Goal: Information Seeking & Learning: Understand process/instructions

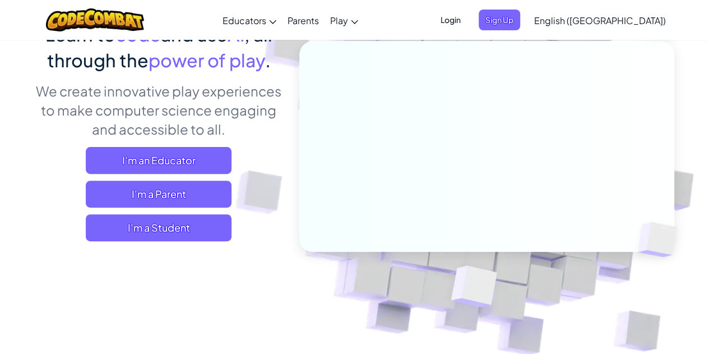
scroll to position [147, 0]
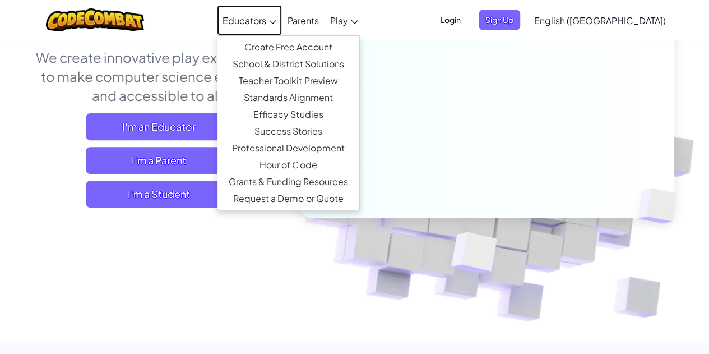
click at [276, 23] on icon at bounding box center [272, 22] width 7 height 4
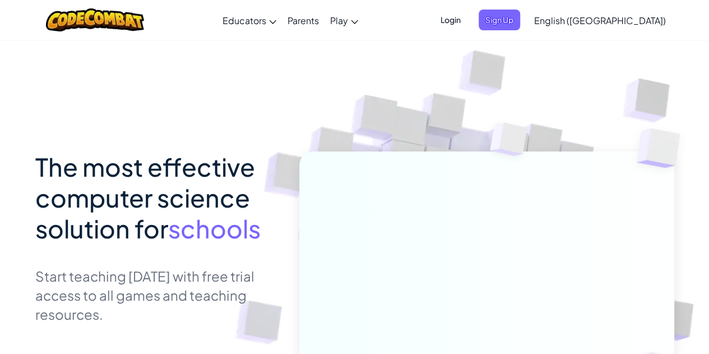
click at [410, 22] on div "Toggle navigation Educators Create Free Account School & District Solutions Tea…" at bounding box center [354, 20] width 714 height 40
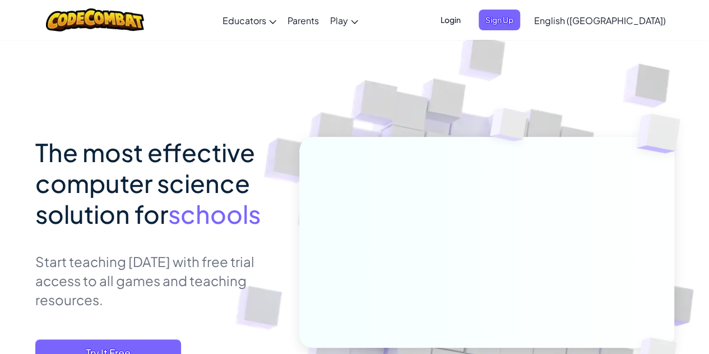
scroll to position [13, 0]
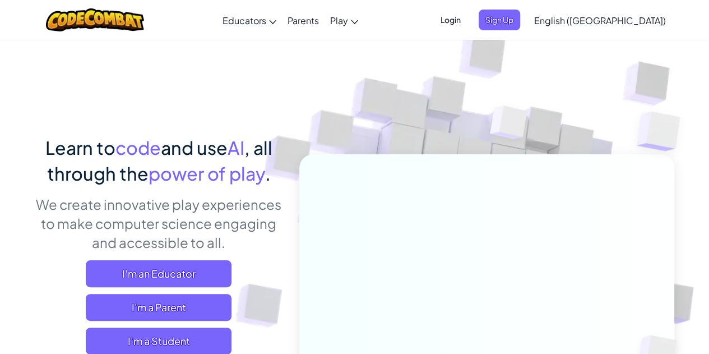
scroll to position [86, 0]
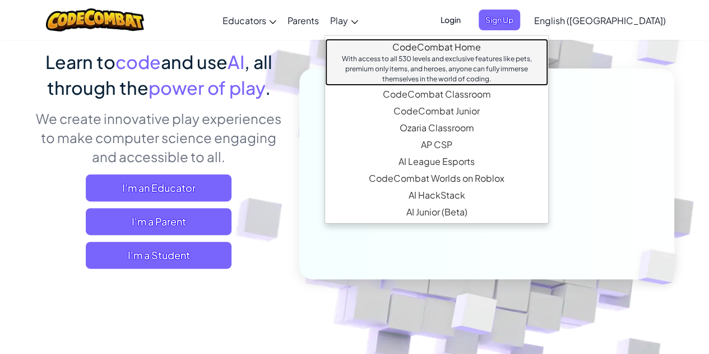
click at [404, 42] on link "CodeCombat Home With access to all 530 levels and exclusive features like pets,…" at bounding box center [436, 62] width 223 height 47
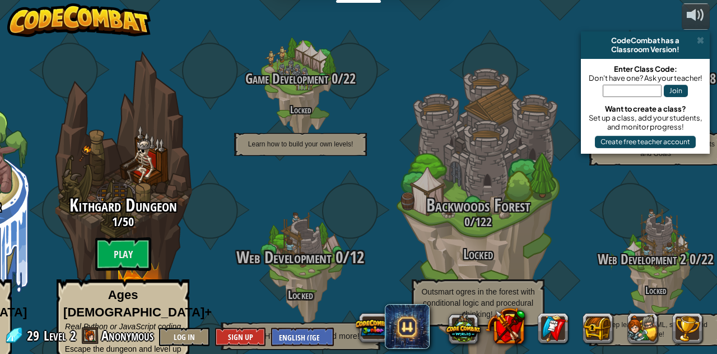
click at [268, 287] on h4 "Locked" at bounding box center [300, 293] width 213 height 13
click at [301, 258] on div "Web Development 0 / 12 Locked Learn HTML, scripting and more!" at bounding box center [300, 299] width 213 height 102
click at [319, 252] on div "Web Development 0 / 12 Locked Learn HTML, scripting and more!" at bounding box center [300, 299] width 213 height 102
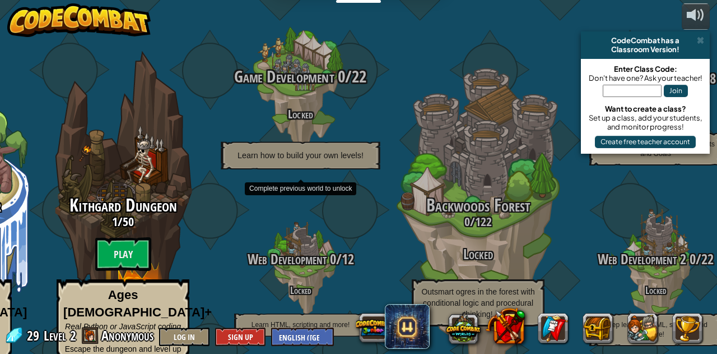
click at [315, 65] on span "Game Development" at bounding box center [284, 76] width 100 height 23
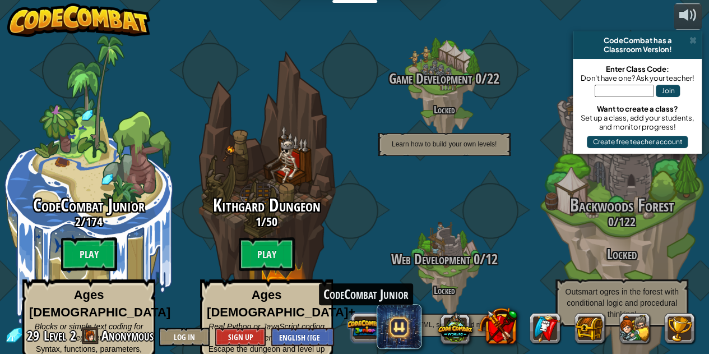
click at [376, 327] on div "CodeCombat Junior" at bounding box center [522, 327] width 359 height 45
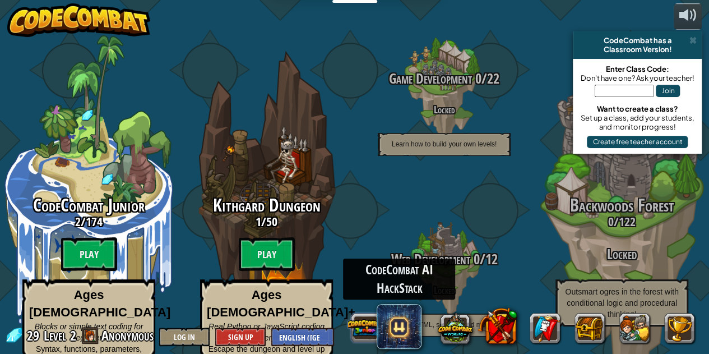
click at [376, 327] on span at bounding box center [398, 326] width 45 height 45
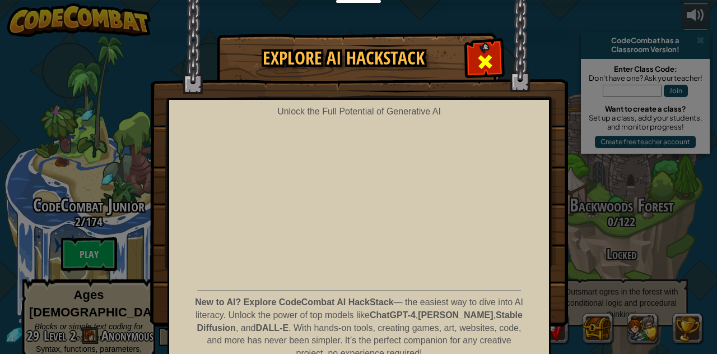
click at [484, 44] on div at bounding box center [484, 60] width 35 height 35
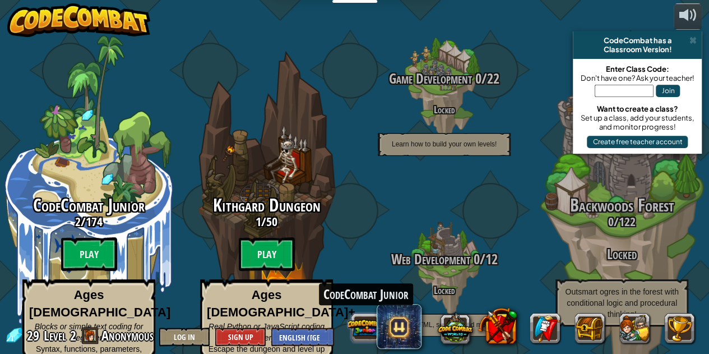
click at [373, 329] on button at bounding box center [365, 327] width 35 height 35
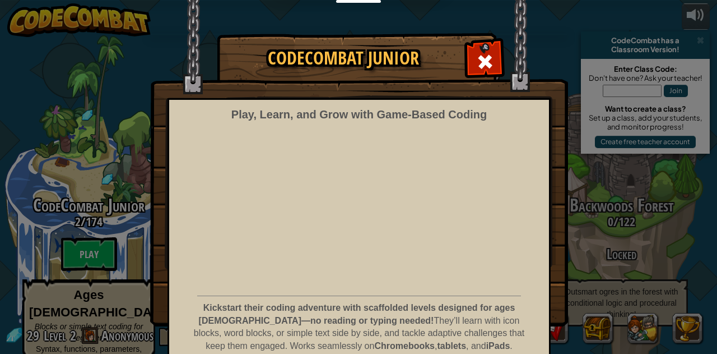
scroll to position [50, 0]
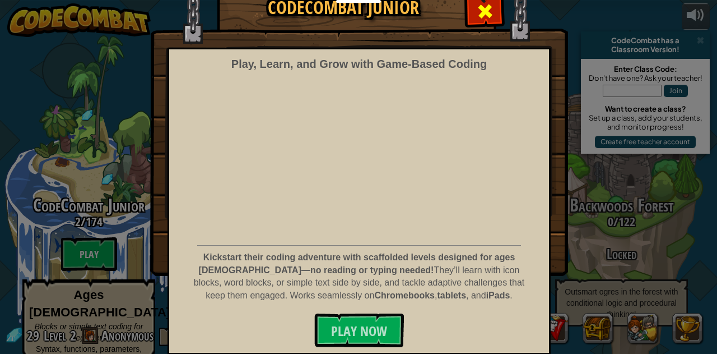
click at [481, 10] on span at bounding box center [485, 11] width 18 height 18
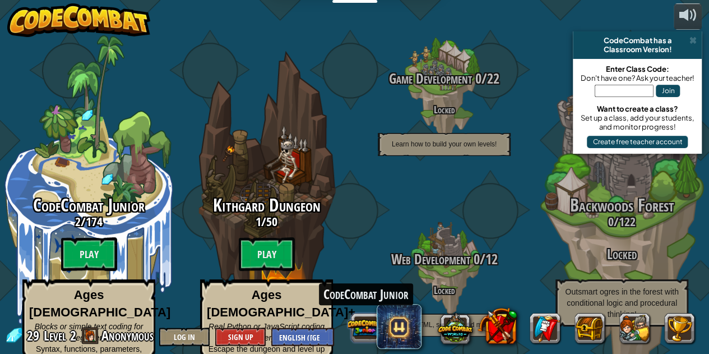
click at [370, 315] on button at bounding box center [365, 327] width 35 height 35
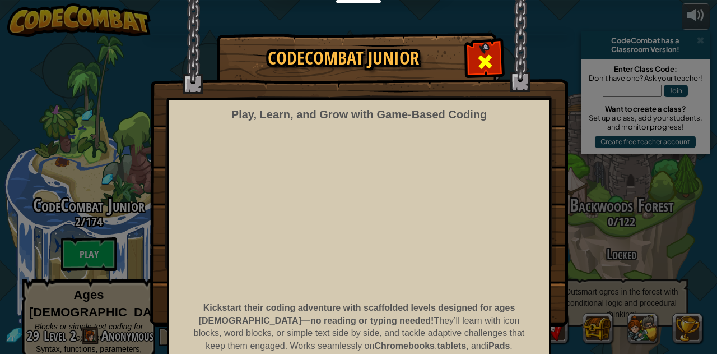
click at [485, 59] on span at bounding box center [485, 62] width 18 height 18
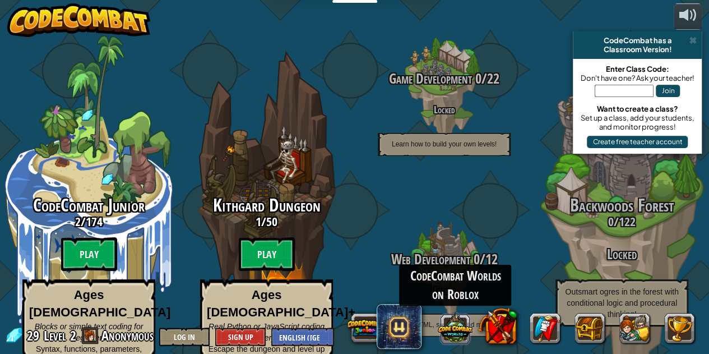
click at [467, 334] on button at bounding box center [455, 327] width 35 height 35
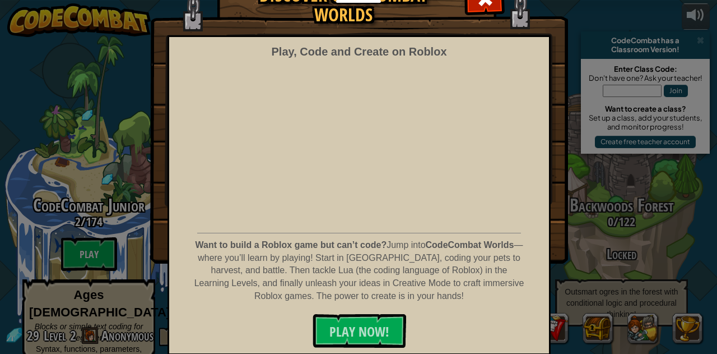
scroll to position [0, 0]
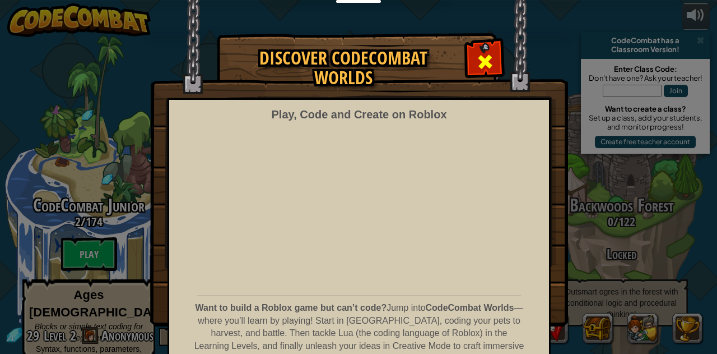
click at [471, 44] on div at bounding box center [484, 60] width 35 height 35
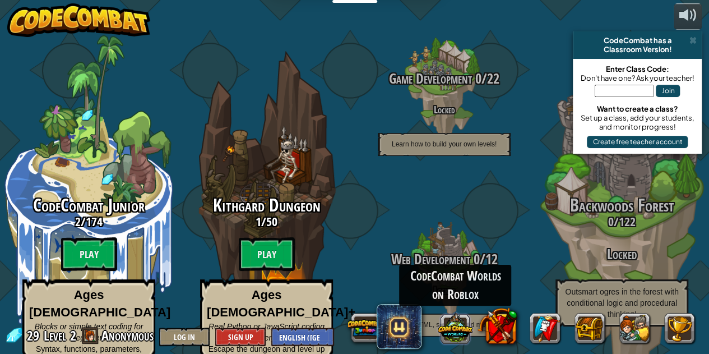
click at [456, 328] on button at bounding box center [455, 327] width 35 height 35
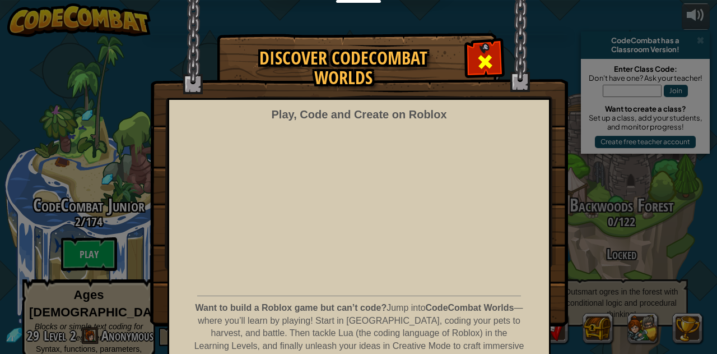
click at [485, 62] on span at bounding box center [485, 62] width 18 height 18
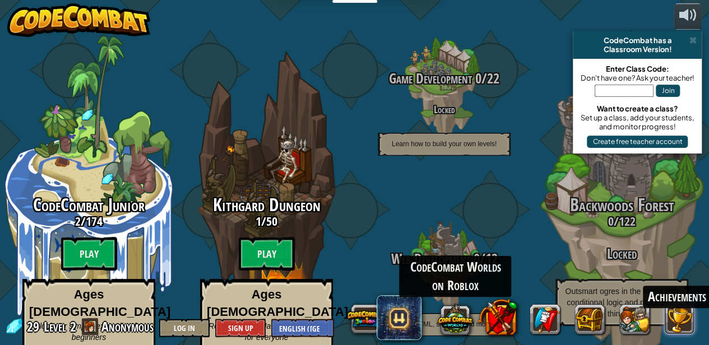
click at [677, 331] on button at bounding box center [679, 319] width 30 height 30
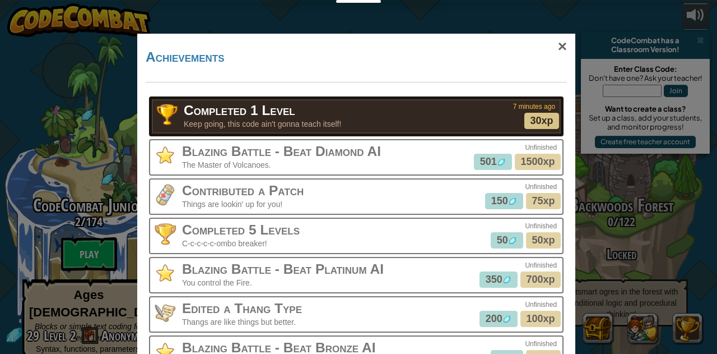
click at [193, 166] on p "The Master of Volcanoes." at bounding box center [329, 164] width 295 height 11
click at [561, 48] on div "×" at bounding box center [563, 46] width 26 height 32
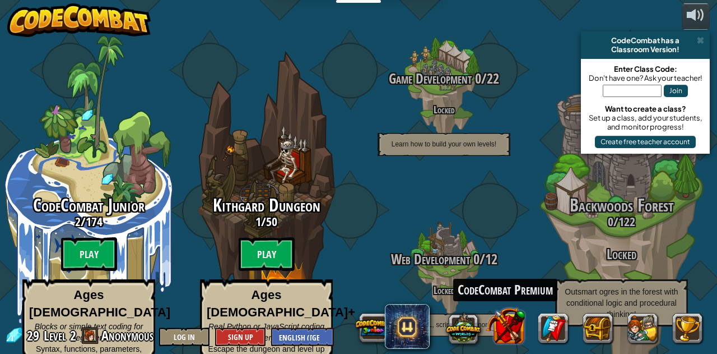
click at [504, 321] on button at bounding box center [505, 324] width 39 height 39
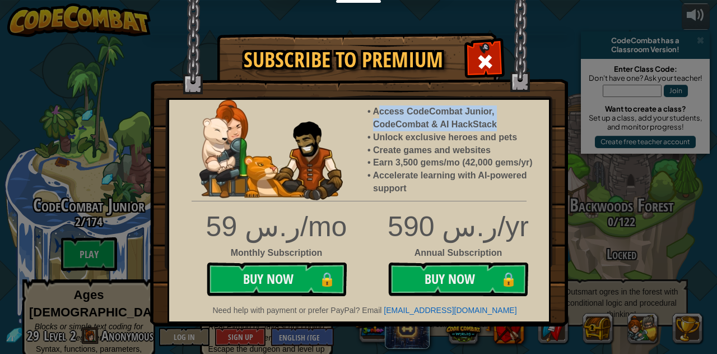
drag, startPoint x: 380, startPoint y: 111, endPoint x: 501, endPoint y: 122, distance: 122.1
click at [501, 122] on li "Access CodeCombat Junior, CodeCombat & AI HackStack" at bounding box center [455, 118] width 165 height 26
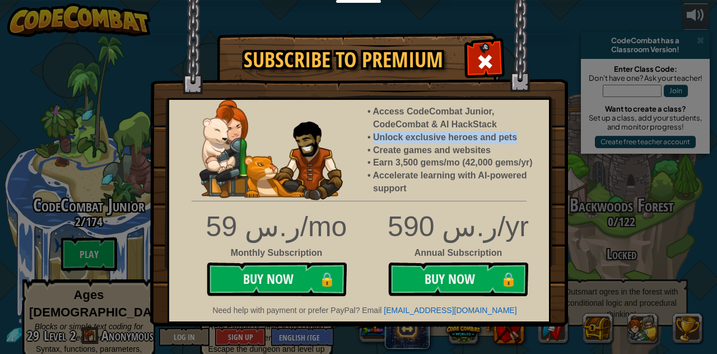
drag, startPoint x: 376, startPoint y: 137, endPoint x: 514, endPoint y: 137, distance: 138.4
click at [514, 137] on li "Unlock exclusive heroes and pets" at bounding box center [455, 137] width 165 height 13
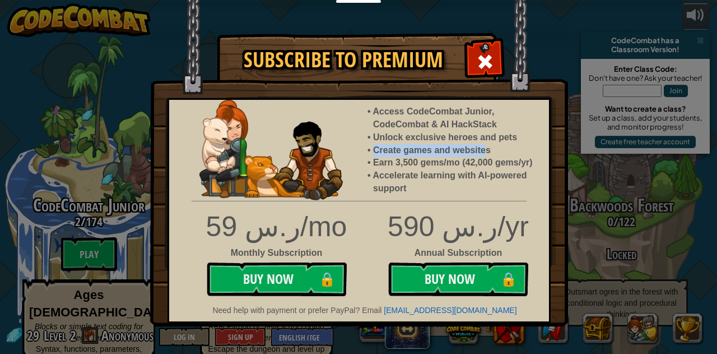
drag, startPoint x: 371, startPoint y: 151, endPoint x: 486, endPoint y: 151, distance: 114.3
click at [486, 151] on li "Create games and websites" at bounding box center [455, 150] width 165 height 13
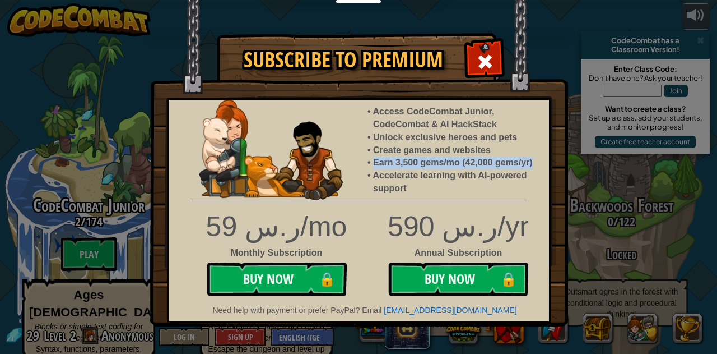
drag, startPoint x: 373, startPoint y: 163, endPoint x: 540, endPoint y: 162, distance: 167.0
click at [540, 162] on ul "Access CodeCombat Junior, CodeCombat & AI HackStack Unlock exclusive heroes and…" at bounding box center [459, 150] width 182 height 90
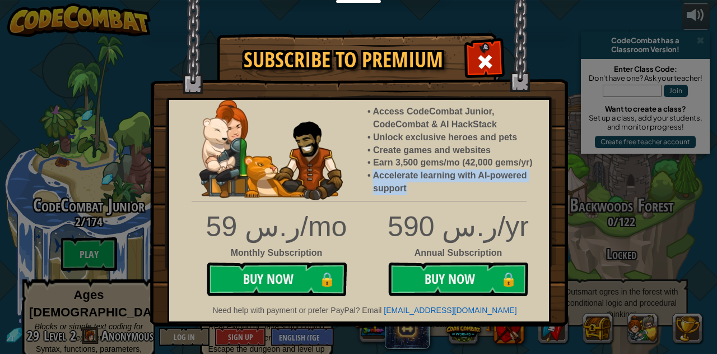
drag, startPoint x: 375, startPoint y: 176, endPoint x: 413, endPoint y: 185, distance: 38.5
click at [413, 185] on li "Accelerate learning with AI-powered support" at bounding box center [455, 182] width 165 height 26
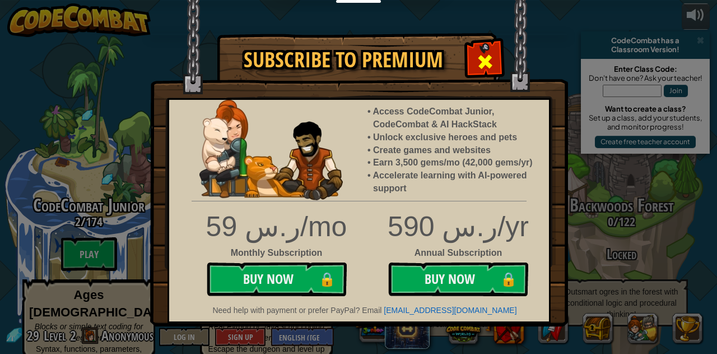
click at [474, 56] on div at bounding box center [484, 60] width 35 height 35
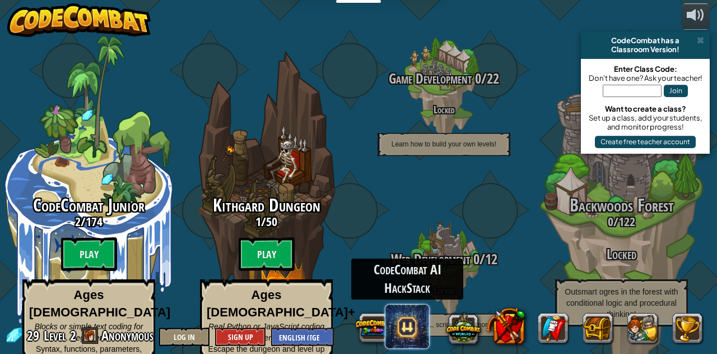
click at [415, 320] on span at bounding box center [407, 326] width 45 height 45
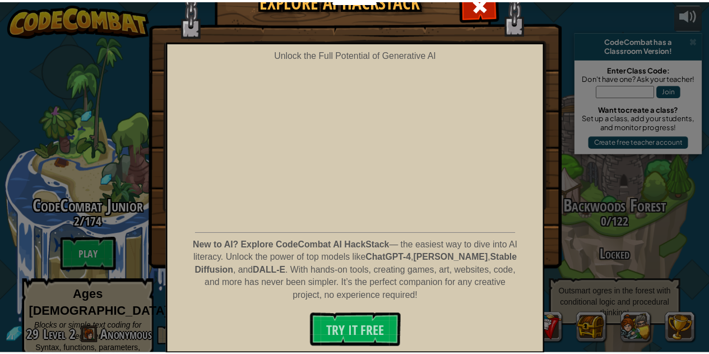
scroll to position [57, 0]
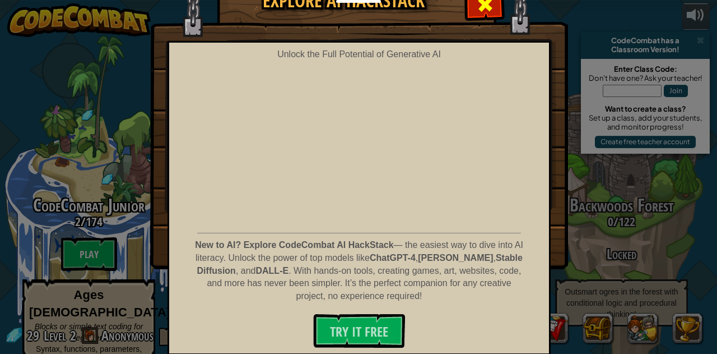
click at [485, 10] on span at bounding box center [485, 5] width 18 height 18
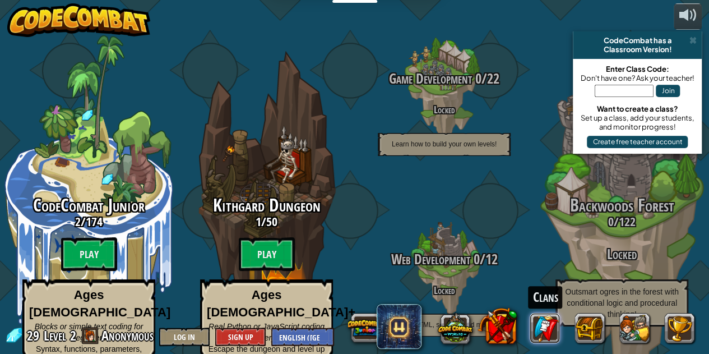
click at [560, 320] on div "Clans" at bounding box center [522, 327] width 359 height 45
click at [548, 319] on link at bounding box center [545, 328] width 30 height 30
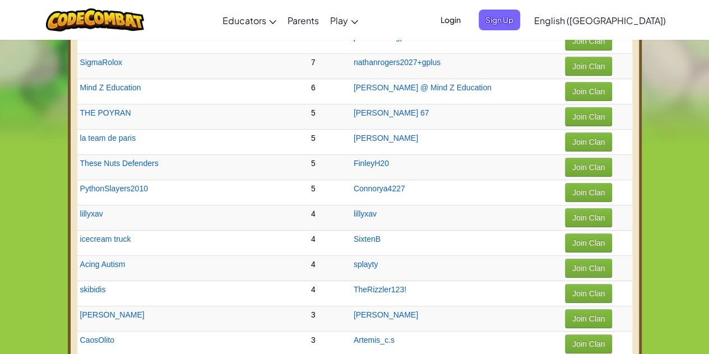
scroll to position [334, 0]
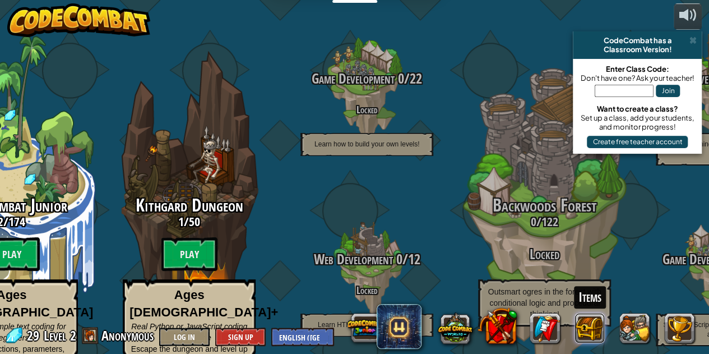
click at [586, 321] on button at bounding box center [590, 328] width 30 height 30
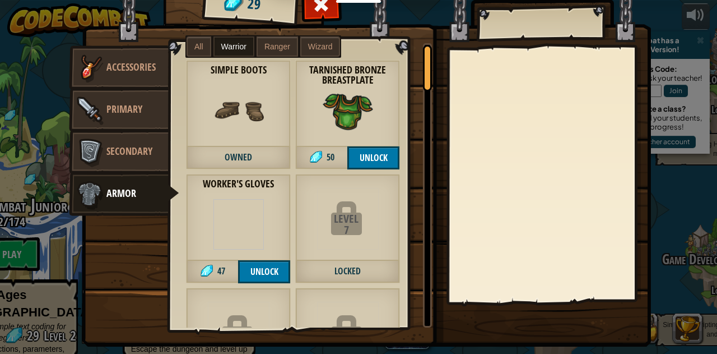
scroll to position [49, 0]
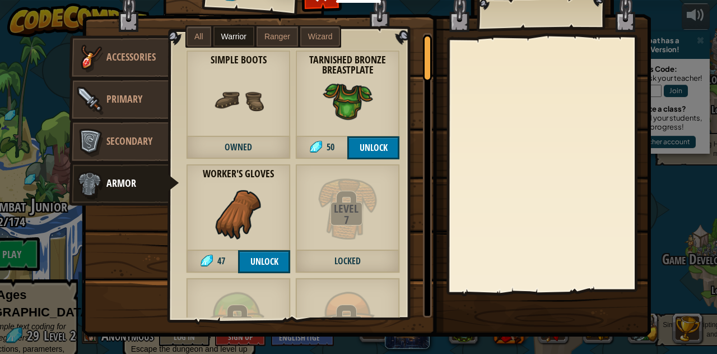
click at [194, 38] on span "All" at bounding box center [198, 36] width 9 height 9
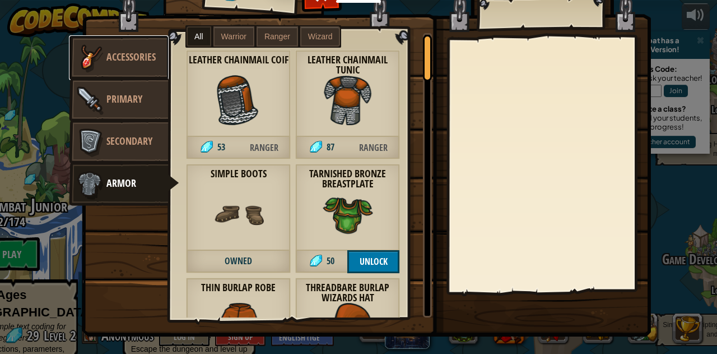
click at [128, 69] on link "Accessories" at bounding box center [119, 57] width 100 height 45
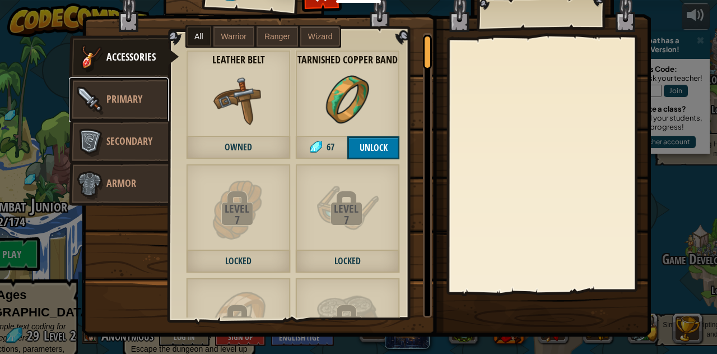
click at [128, 78] on link "Primary" at bounding box center [119, 99] width 100 height 45
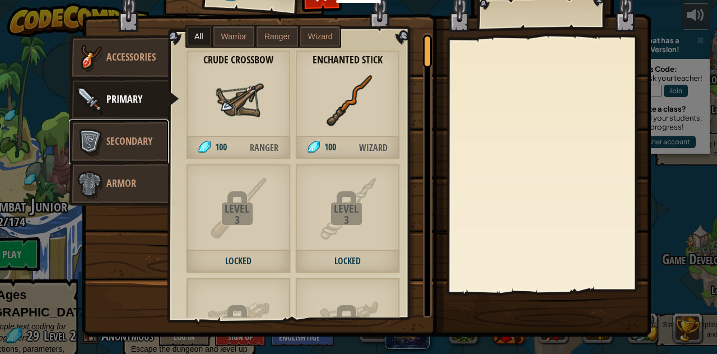
click at [133, 139] on span "Secondary" at bounding box center [129, 141] width 46 height 14
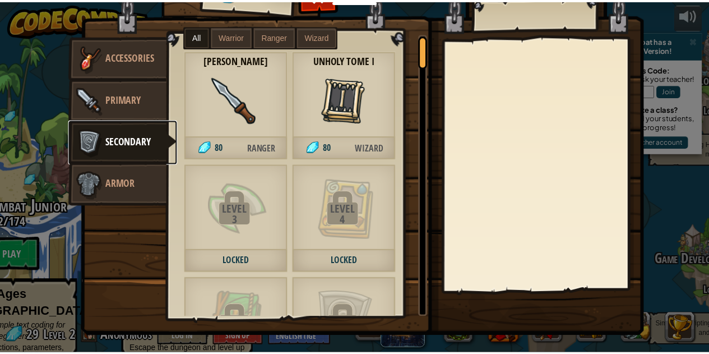
scroll to position [0, 0]
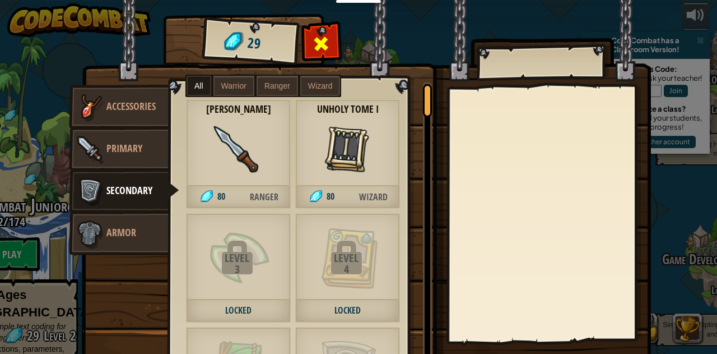
click at [316, 35] on span at bounding box center [322, 44] width 18 height 18
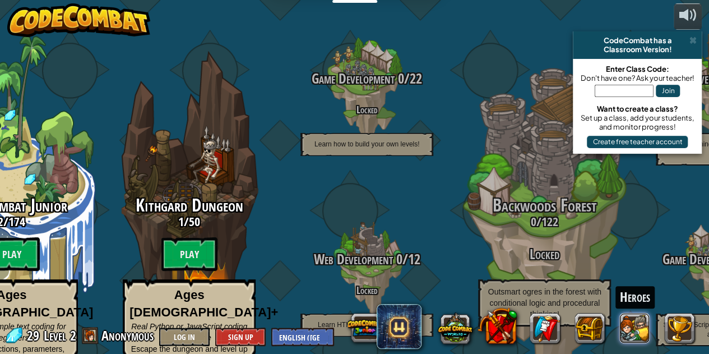
click at [641, 320] on button at bounding box center [635, 328] width 30 height 30
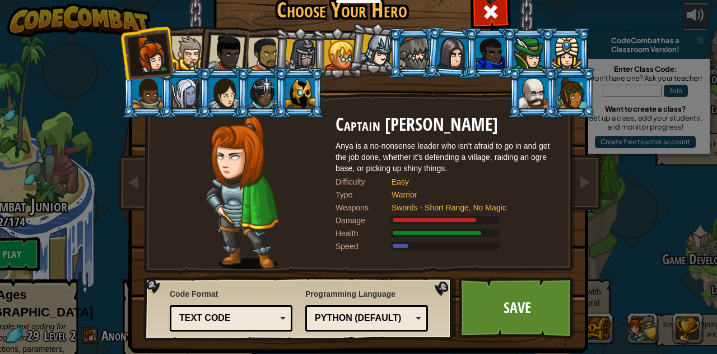
click at [274, 84] on li at bounding box center [299, 92] width 50 height 51
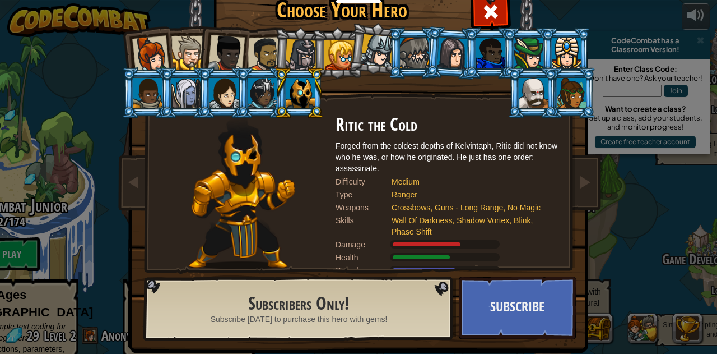
click at [196, 52] on li at bounding box center [223, 51] width 55 height 55
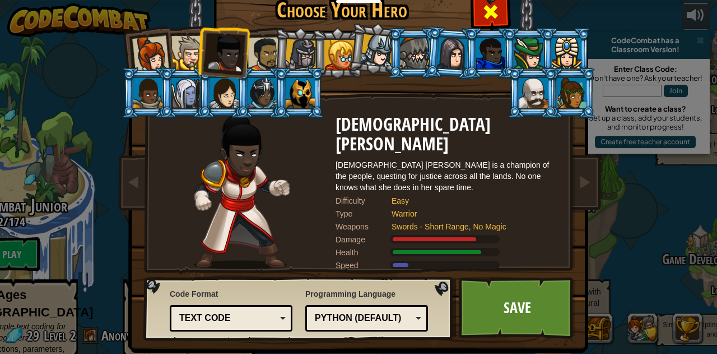
click at [490, 17] on span at bounding box center [491, 12] width 18 height 18
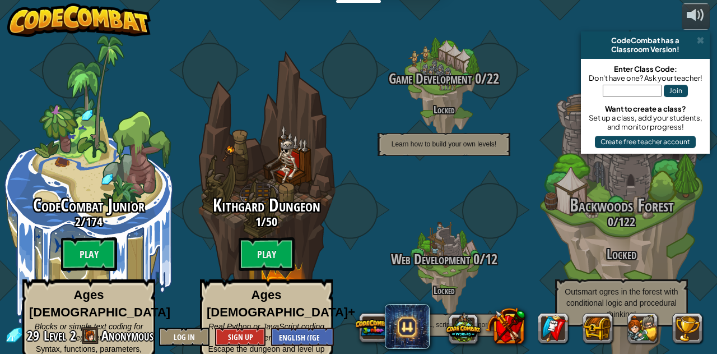
click at [71, 16] on img at bounding box center [78, 20] width 143 height 34
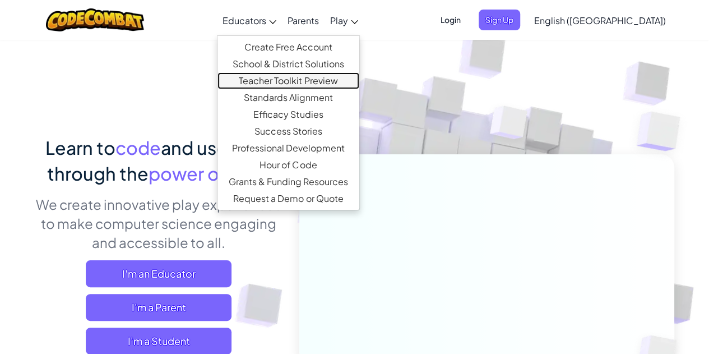
click at [315, 80] on link "Teacher Toolkit Preview" at bounding box center [288, 80] width 142 height 17
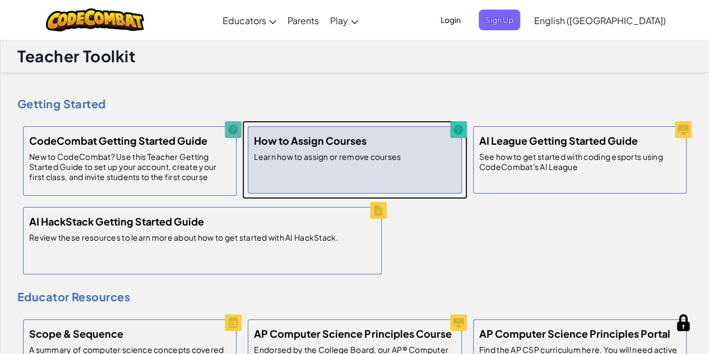
click at [306, 147] on h5 "How to Assign Courses" at bounding box center [310, 140] width 113 height 16
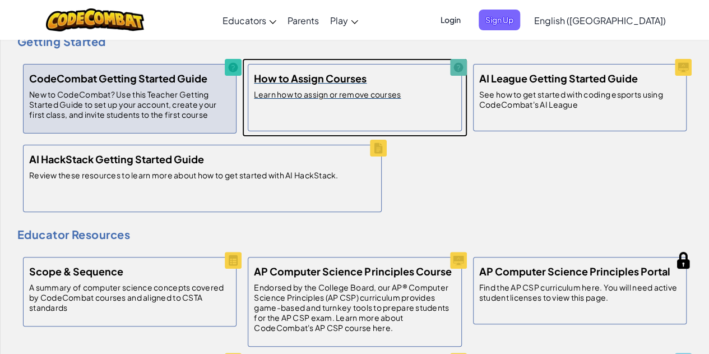
scroll to position [62, 0]
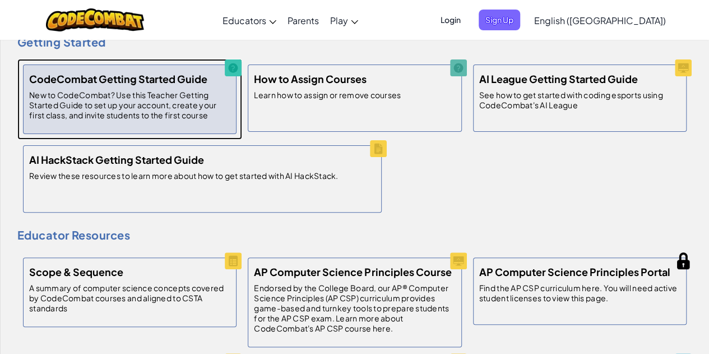
click at [184, 75] on h5 "CodeCombat Getting Started Guide" at bounding box center [118, 79] width 178 height 16
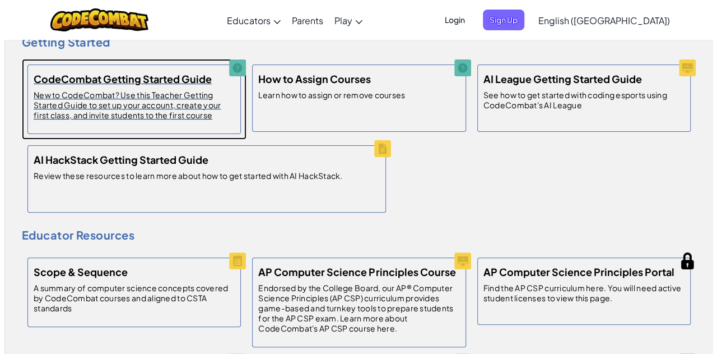
scroll to position [0, 0]
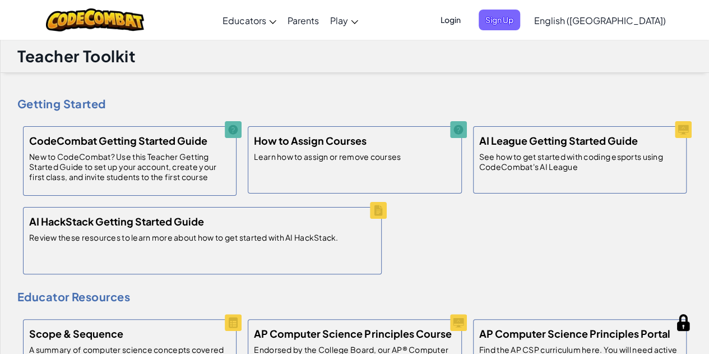
click at [467, 14] on span "Login" at bounding box center [451, 20] width 34 height 21
